Goal: Task Accomplishment & Management: Use online tool/utility

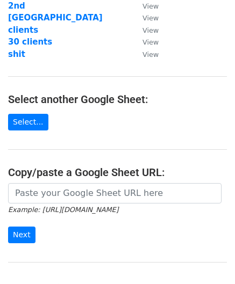
scroll to position [90, 0]
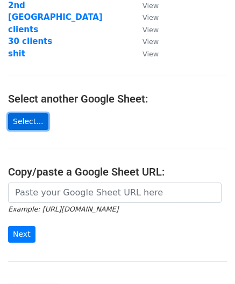
click at [37, 122] on link "Select..." at bounding box center [28, 121] width 40 height 17
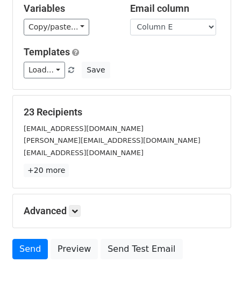
scroll to position [80, 0]
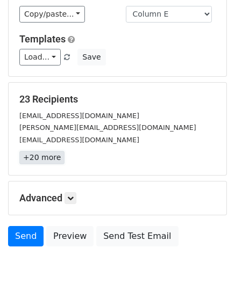
click at [39, 157] on link "+20 more" at bounding box center [41, 157] width 45 height 13
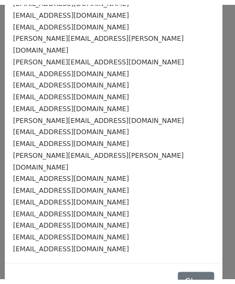
scroll to position [0, 0]
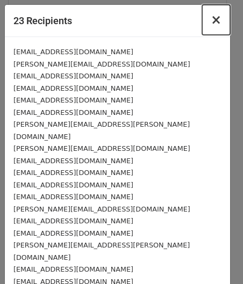
click at [211, 20] on span "×" at bounding box center [216, 19] width 11 height 15
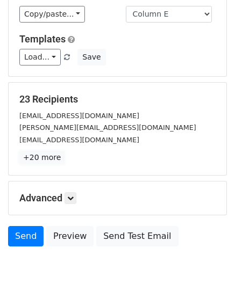
scroll to position [131, 0]
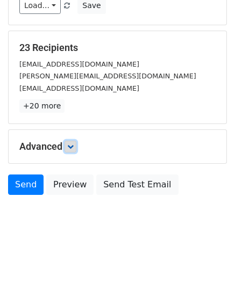
click at [74, 147] on icon at bounding box center [70, 147] width 6 height 6
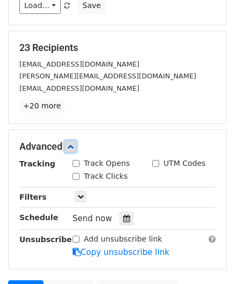
click at [74, 147] on icon at bounding box center [70, 147] width 6 height 6
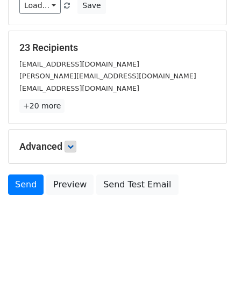
scroll to position [0, 0]
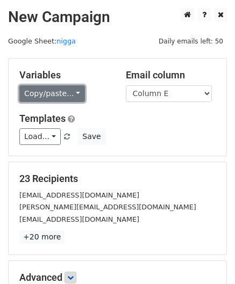
click at [66, 97] on link "Copy/paste..." at bounding box center [52, 93] width 66 height 17
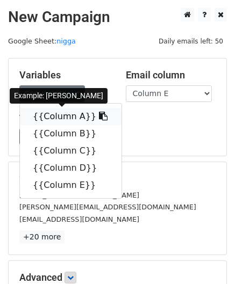
click at [66, 118] on link "{{Column A}}" at bounding box center [71, 116] width 102 height 17
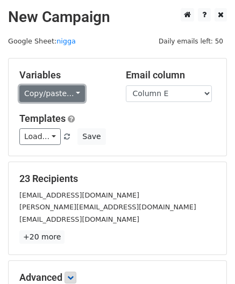
click at [74, 87] on link "Copy/paste..." at bounding box center [52, 93] width 66 height 17
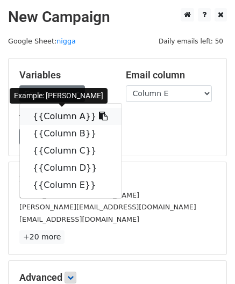
click at [57, 119] on link "{{Column A}}" at bounding box center [71, 116] width 102 height 17
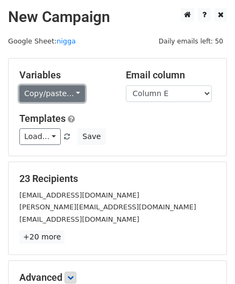
click at [53, 98] on link "Copy/paste..." at bounding box center [52, 93] width 66 height 17
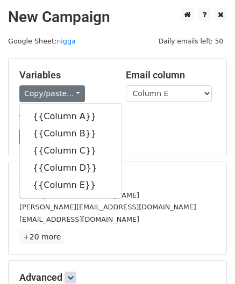
click at [152, 116] on h5 "Templates" at bounding box center [117, 119] width 196 height 12
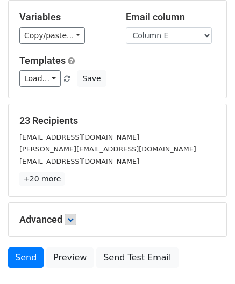
scroll to position [61, 0]
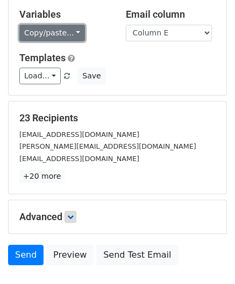
click at [61, 31] on link "Copy/paste..." at bounding box center [52, 33] width 66 height 17
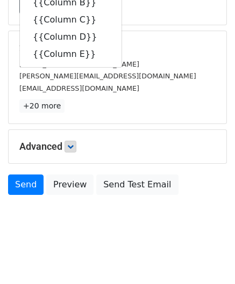
scroll to position [0, 0]
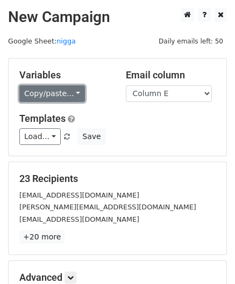
drag, startPoint x: 43, startPoint y: 113, endPoint x: 54, endPoint y: 91, distance: 24.0
click at [54, 91] on link "Copy/paste..." at bounding box center [52, 93] width 66 height 17
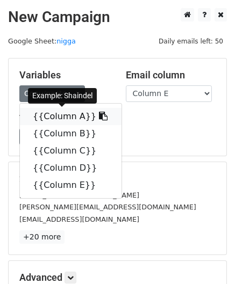
click at [44, 117] on link "{{Column A}}" at bounding box center [71, 116] width 102 height 17
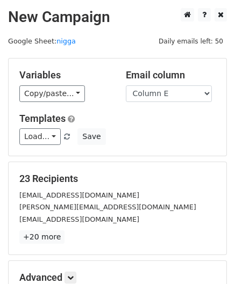
scroll to position [131, 0]
